Goal: Task Accomplishment & Management: Use online tool/utility

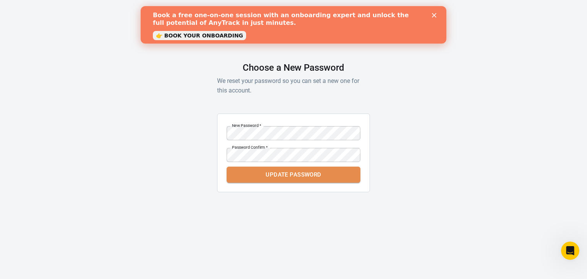
click at [326, 175] on button "Update Password" at bounding box center [294, 175] width 134 height 16
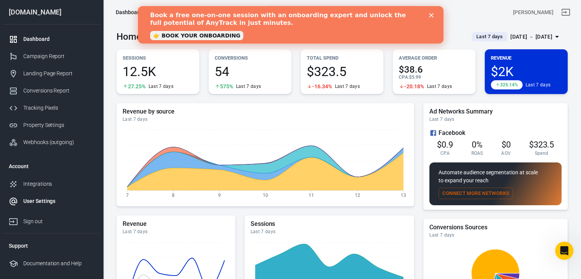
click at [43, 201] on div "User Settings" at bounding box center [58, 201] width 71 height 8
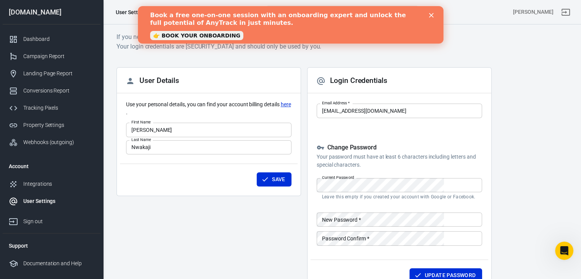
click at [432, 16] on icon "Close" at bounding box center [431, 15] width 5 height 5
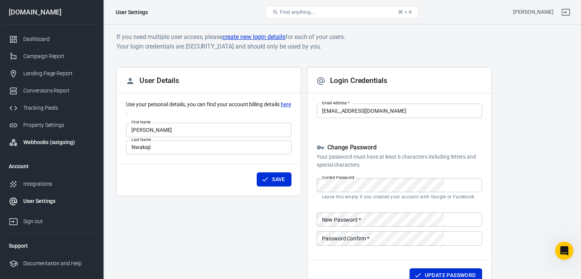
click at [53, 138] on link "Webhooks (outgoing)" at bounding box center [52, 142] width 98 height 17
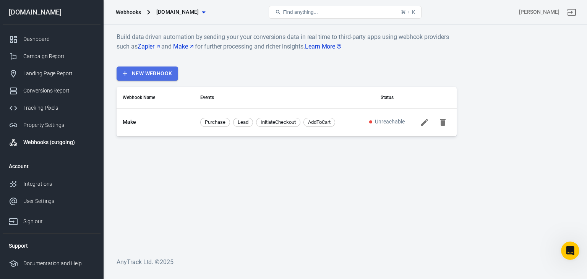
click at [162, 76] on link "New Webhook" at bounding box center [148, 74] width 62 height 14
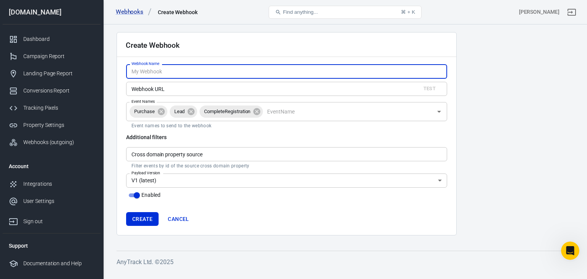
click at [188, 73] on input "Webhook Name" at bounding box center [286, 71] width 321 height 14
type input "Make Webhook"
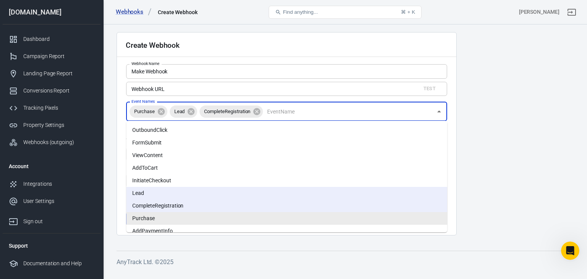
click at [286, 112] on input "Event Names" at bounding box center [348, 112] width 168 height 10
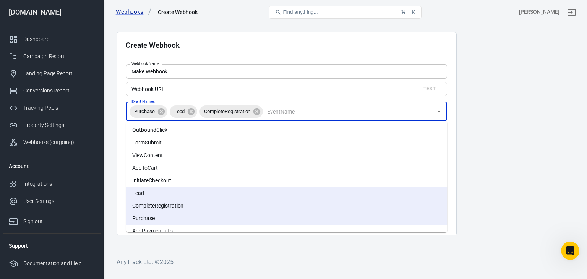
click at [487, 169] on main "Create Webhook Webhook Name Make Webhook Webhook Name Webhook URL Test Webhook …" at bounding box center [345, 135] width 457 height 206
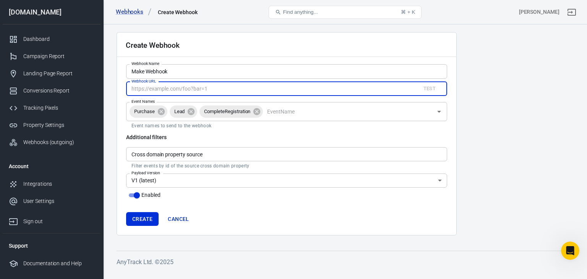
click at [300, 89] on input "Webhook URL" at bounding box center [270, 89] width 288 height 14
paste input "[URL][DOMAIN_NAME]"
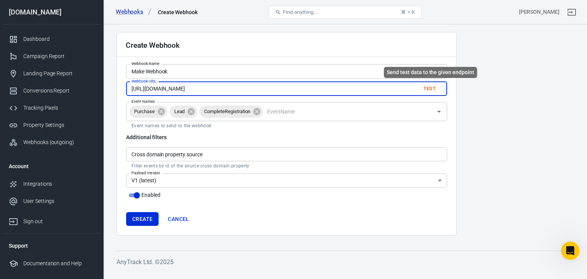
type input "[URL][DOMAIN_NAME]"
click at [430, 88] on button "Test" at bounding box center [429, 89] width 24 height 12
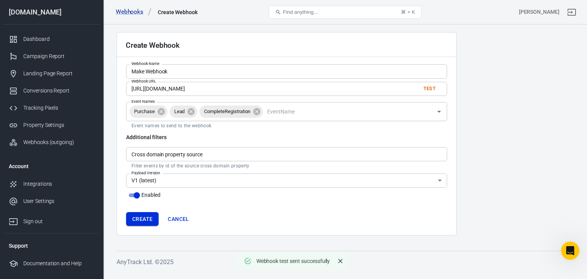
click at [144, 222] on button "Create" at bounding box center [142, 219] width 32 height 14
